Goal: Navigation & Orientation: Find specific page/section

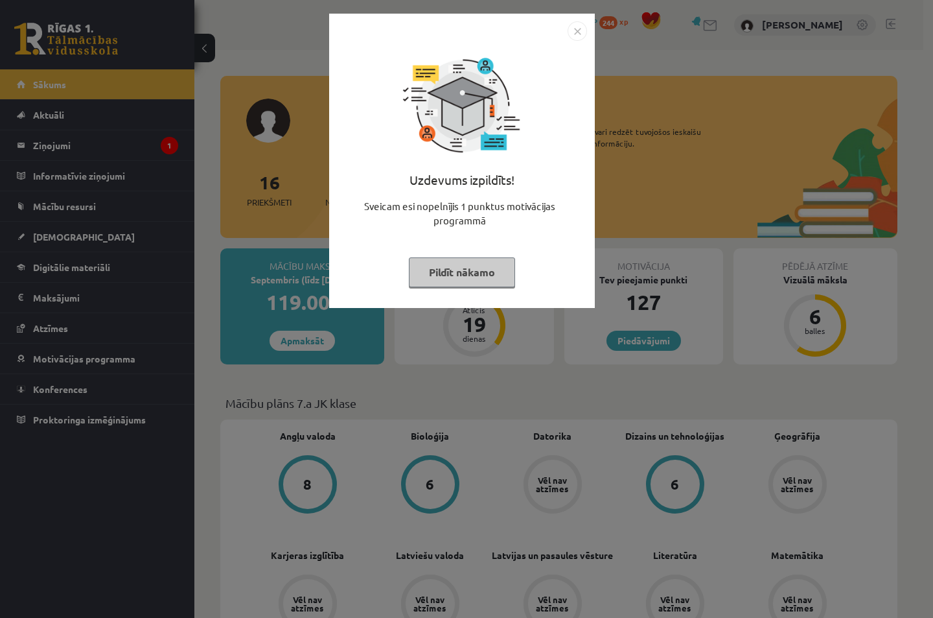
click at [574, 32] on img "Close" at bounding box center [577, 30] width 19 height 19
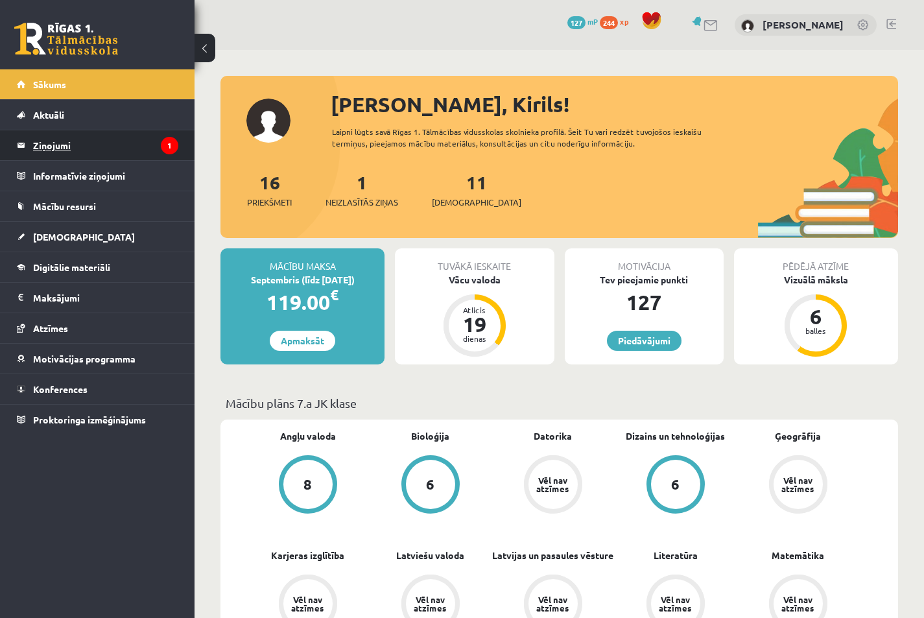
click at [94, 147] on legend "Ziņojumi 1" at bounding box center [105, 145] width 145 height 30
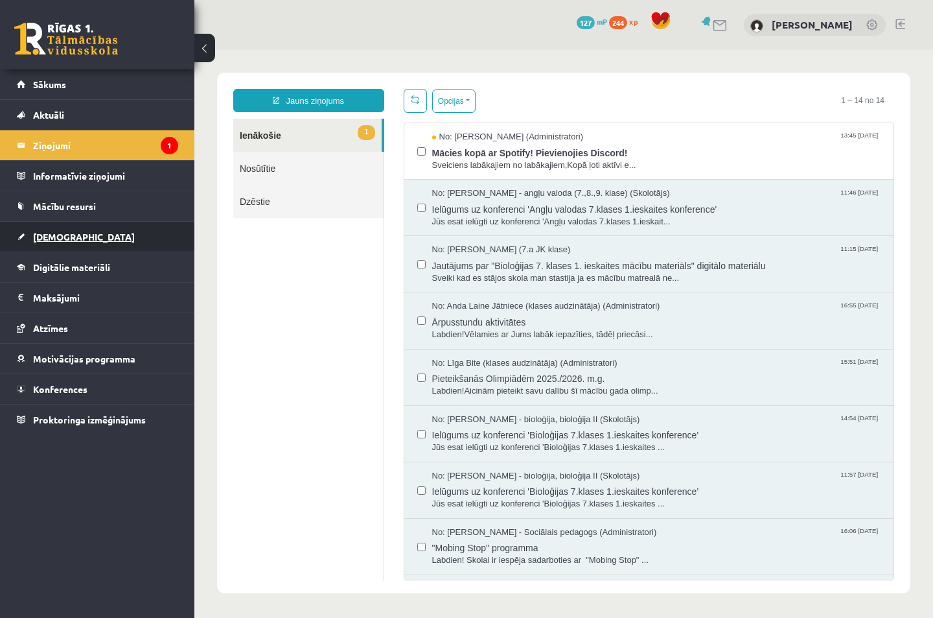
click at [99, 244] on link "[DEMOGRAPHIC_DATA]" at bounding box center [97, 237] width 161 height 30
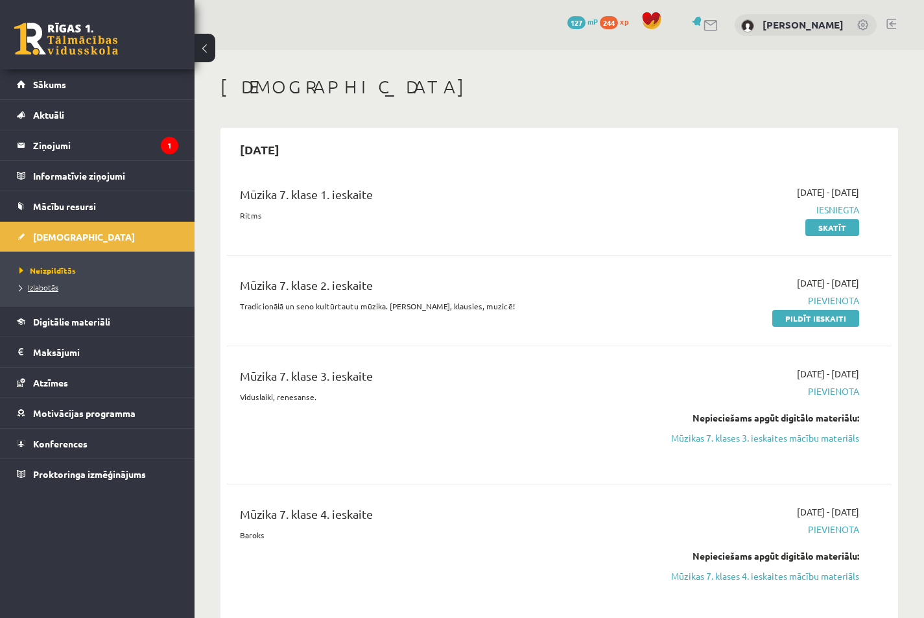
click at [45, 288] on span "Izlabotās" at bounding box center [38, 287] width 39 height 10
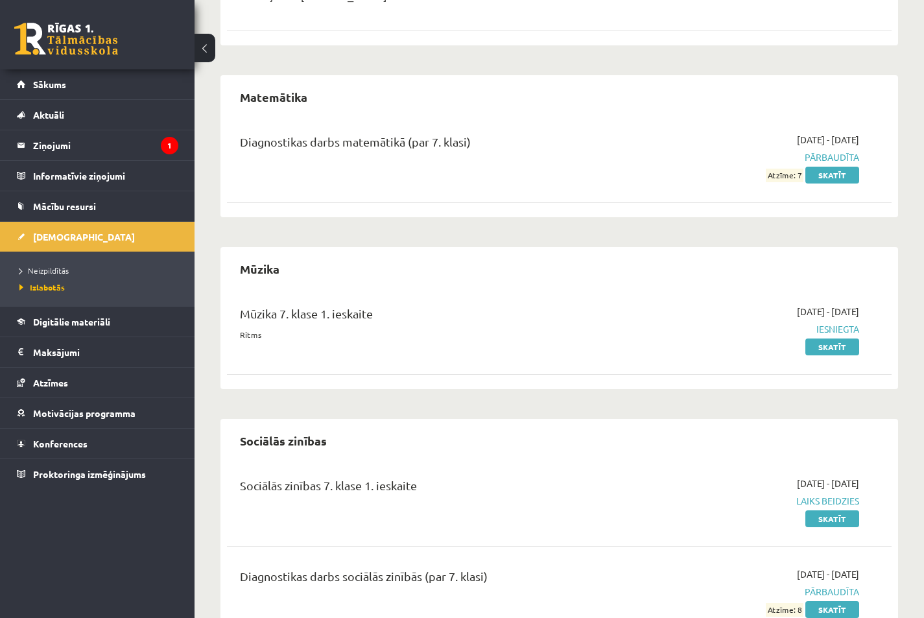
scroll to position [652, 0]
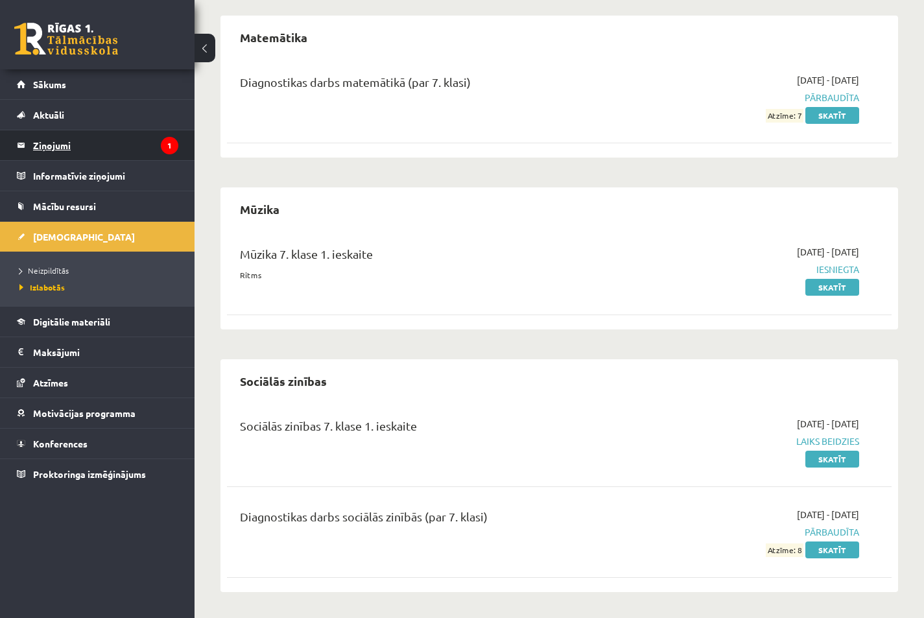
click at [91, 141] on legend "Ziņojumi 1" at bounding box center [105, 145] width 145 height 30
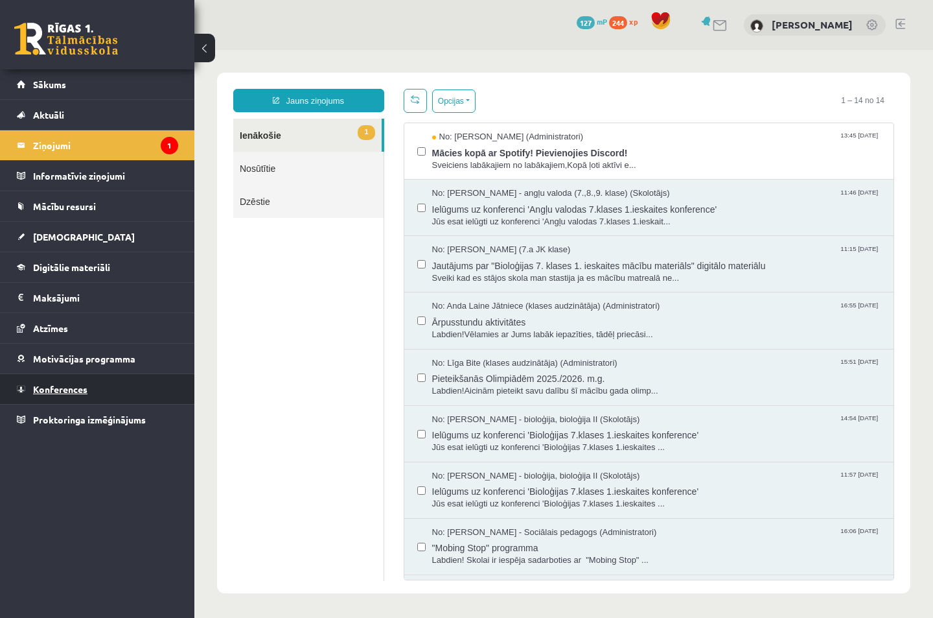
click at [57, 397] on link "Konferences" at bounding box center [97, 389] width 161 height 30
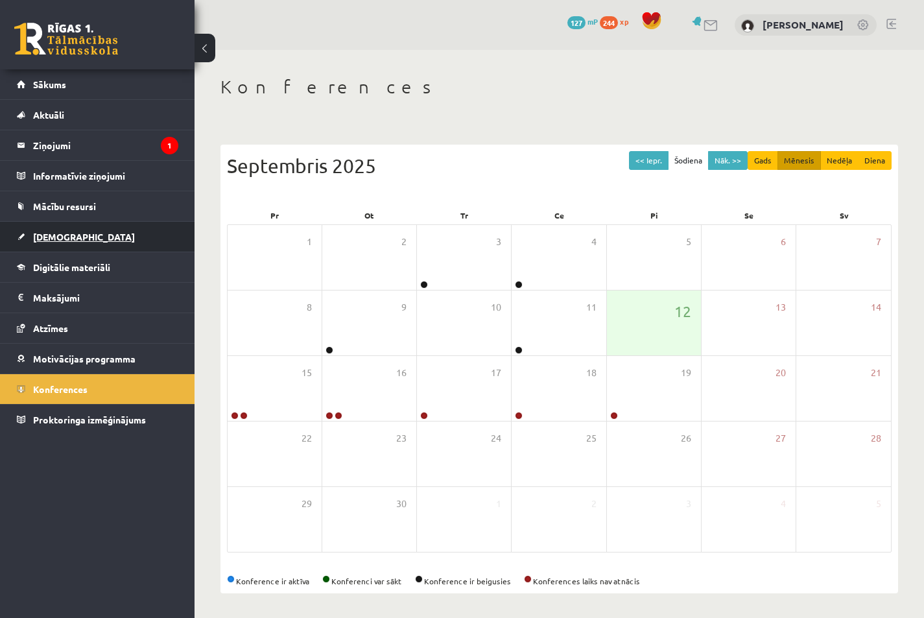
click at [73, 248] on link "[DEMOGRAPHIC_DATA]" at bounding box center [97, 237] width 161 height 30
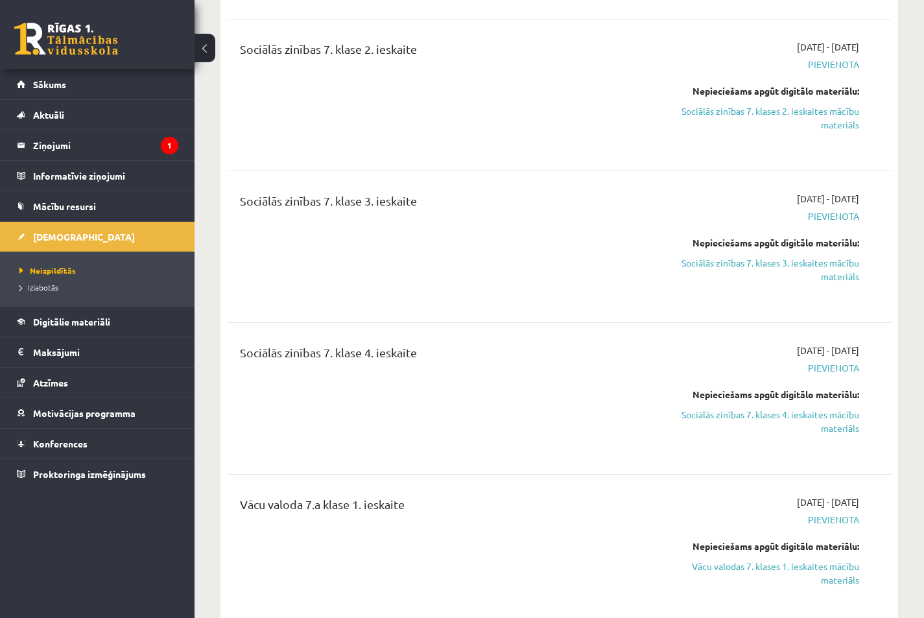
scroll to position [519, 0]
